Goal: Information Seeking & Learning: Learn about a topic

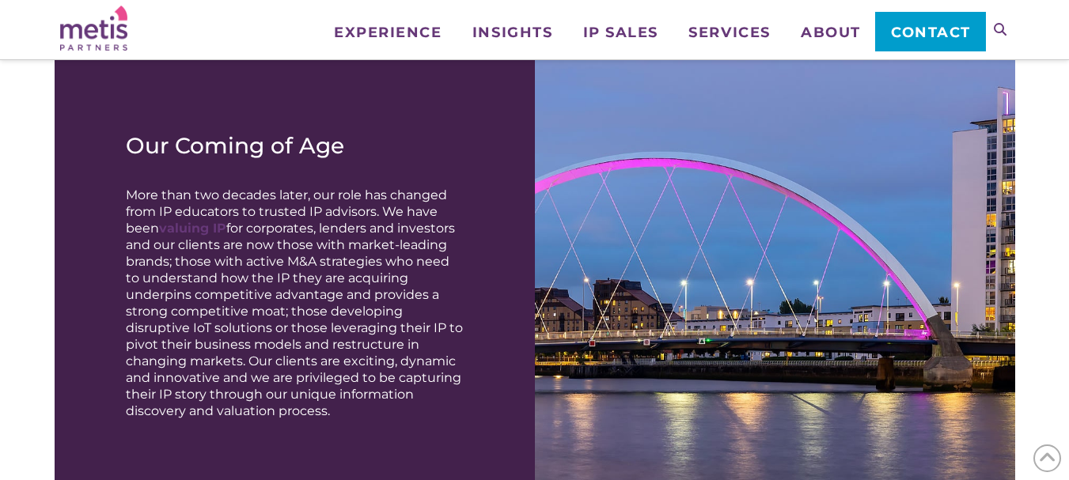
scroll to position [1414, 0]
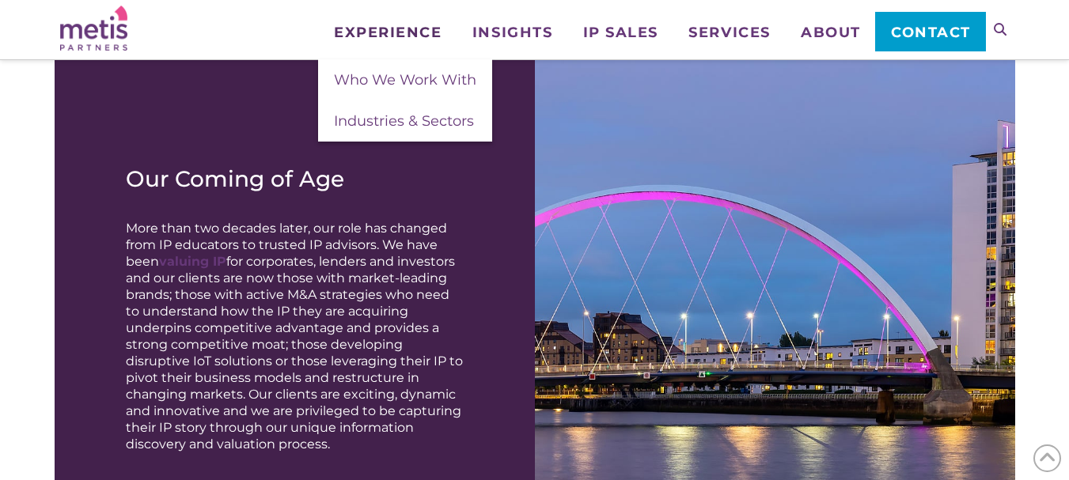
click at [378, 29] on span "Experience" at bounding box center [388, 32] width 108 height 14
click at [427, 71] on span "Who We Work With" at bounding box center [405, 79] width 142 height 17
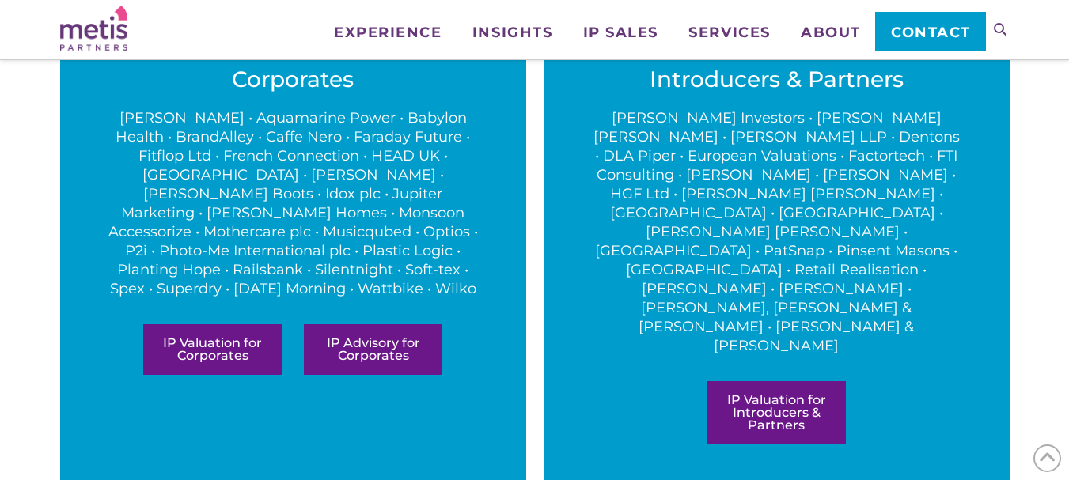
scroll to position [950, 0]
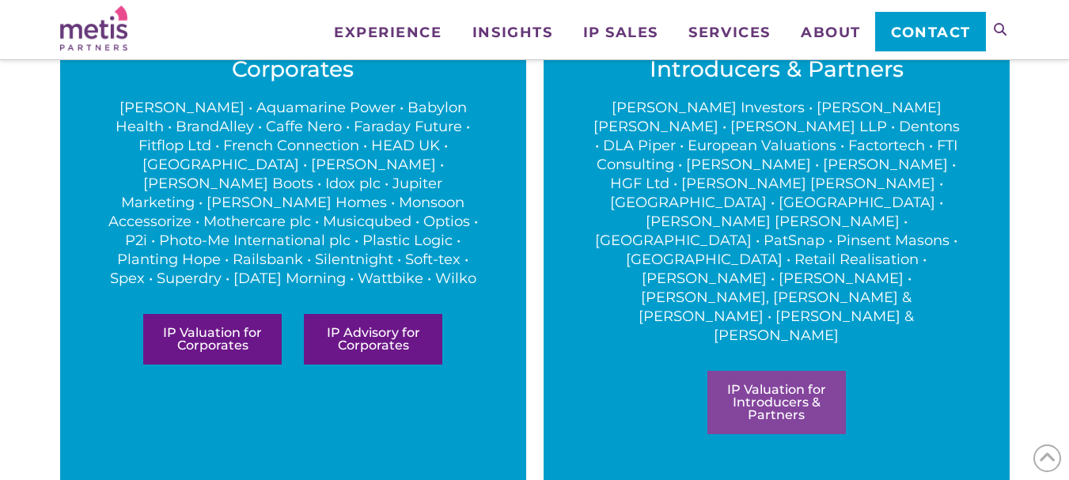
click at [780, 371] on link "IP Valuation for Introducers & Partners" at bounding box center [777, 402] width 139 height 63
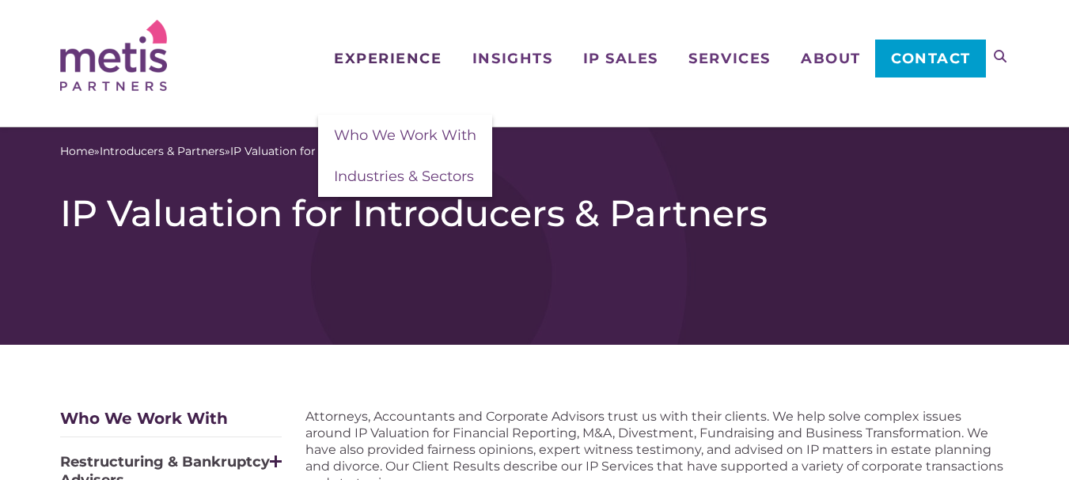
click at [400, 51] on span "Experience" at bounding box center [388, 58] width 108 height 14
click at [398, 128] on span "Who We Work With" at bounding box center [405, 135] width 142 height 17
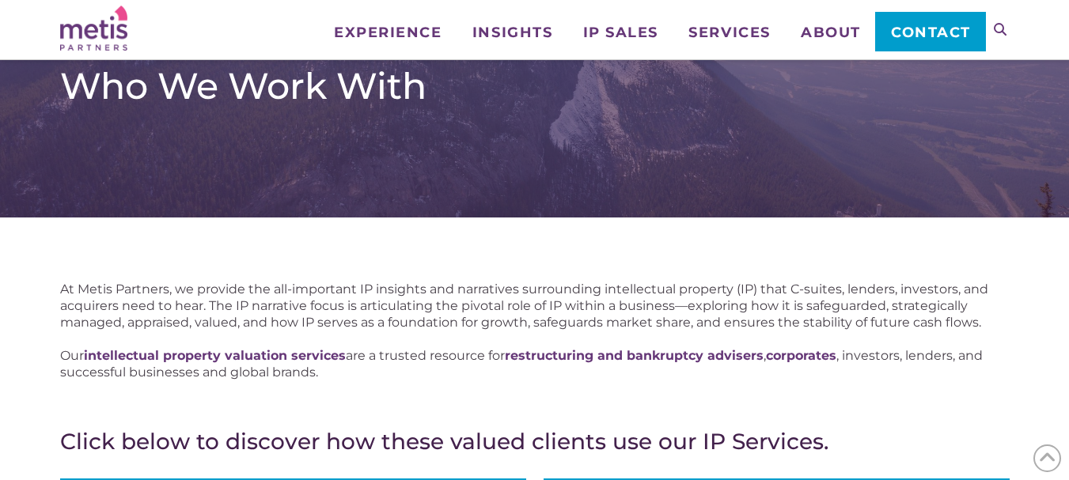
scroll to position [475, 0]
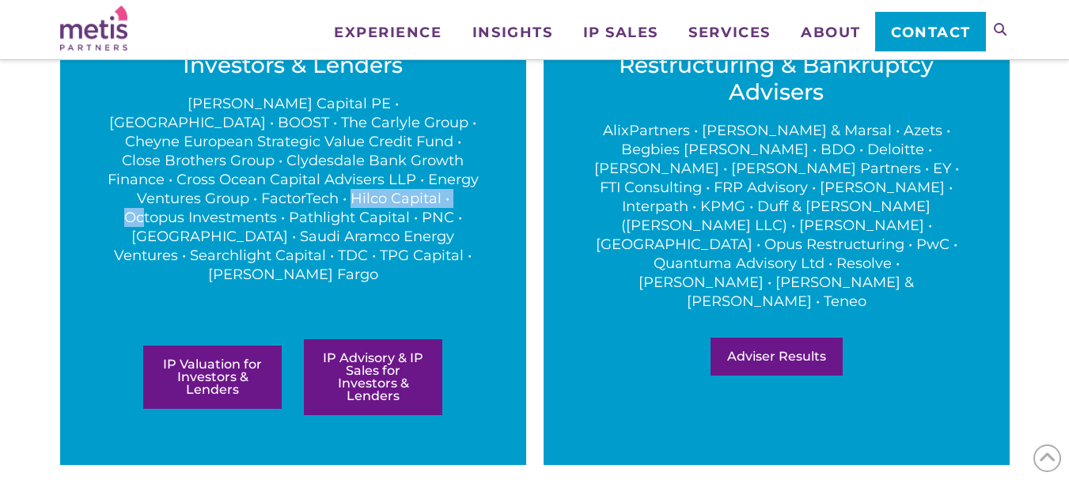
drag, startPoint x: 125, startPoint y: 198, endPoint x: 275, endPoint y: 207, distance: 150.6
click at [275, 207] on p "Bain Capital PE • Blazehill • BOOST • The Carlyle Group • Cheyne European Strat…" at bounding box center [293, 189] width 371 height 190
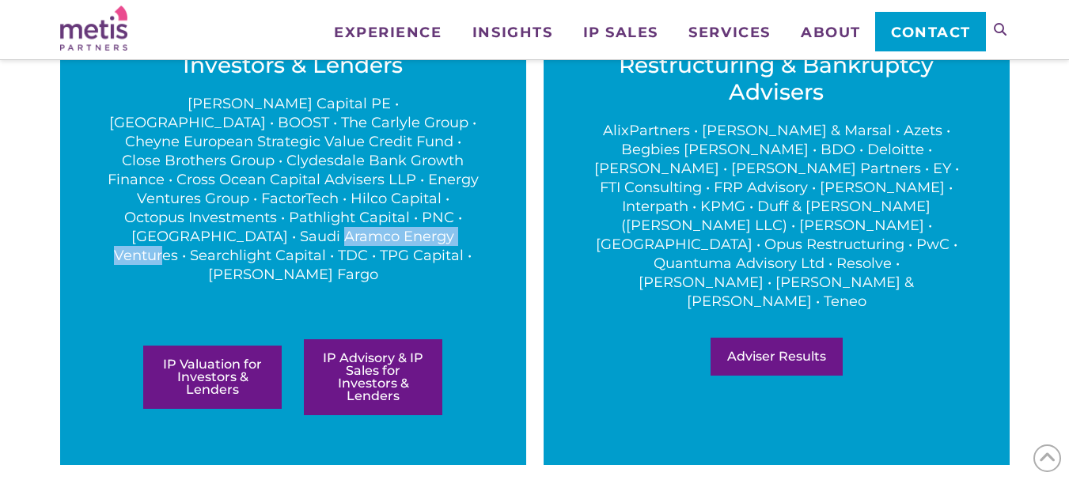
drag, startPoint x: 111, startPoint y: 239, endPoint x: 249, endPoint y: 242, distance: 138.5
click at [249, 242] on p "Bain Capital PE • Blazehill • BOOST • The Carlyle Group • Cheyne European Strat…" at bounding box center [293, 189] width 371 height 190
